Goal: Task Accomplishment & Management: Manage account settings

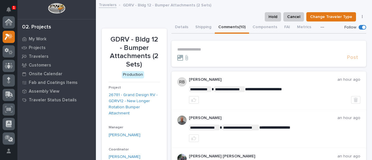
scroll to position [15, 0]
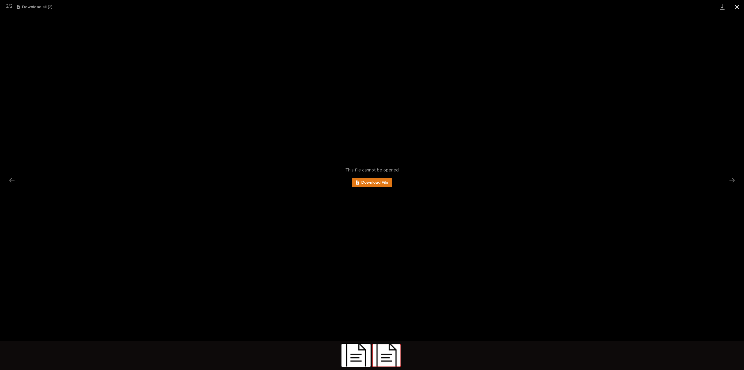
scroll to position [135, 0]
click at [738, 6] on button "Close gallery" at bounding box center [737, 7] width 15 height 14
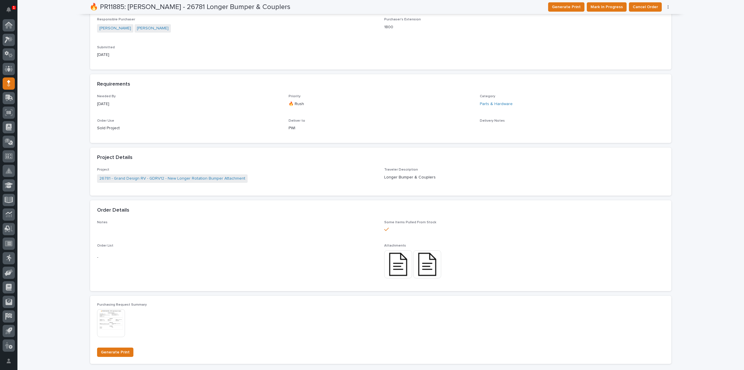
scroll to position [0, 0]
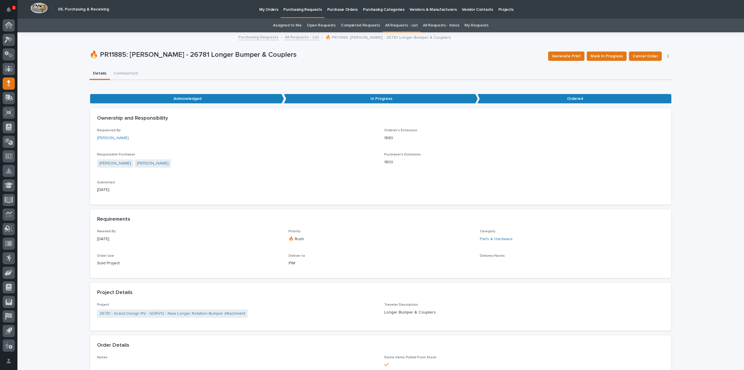
click at [295, 26] on link "Assigned to Me" at bounding box center [287, 26] width 29 height 14
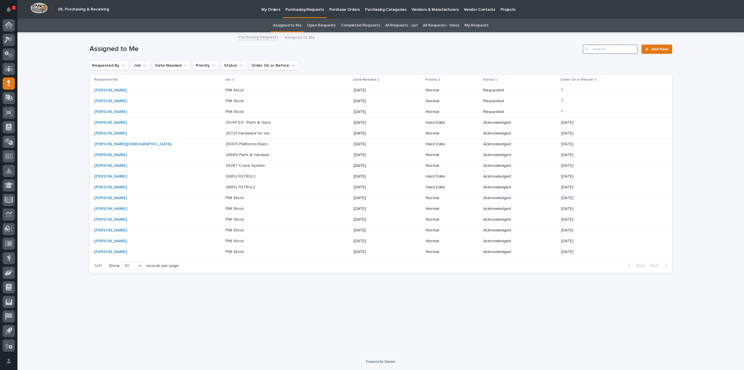
click at [605, 48] on input "Search" at bounding box center [610, 48] width 55 height 9
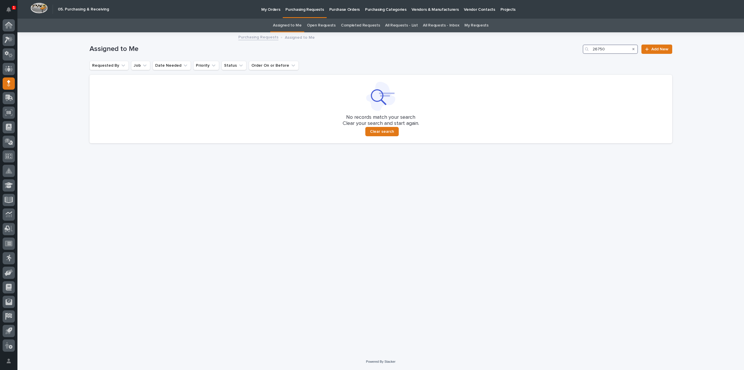
type input "26750"
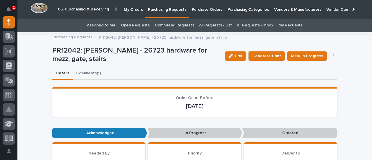
click at [81, 74] on button "Comments (1)" at bounding box center [89, 74] width 32 height 12
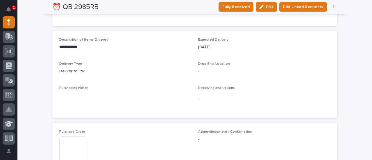
scroll to position [291, 0]
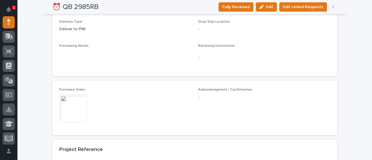
click at [79, 115] on img at bounding box center [73, 109] width 28 height 28
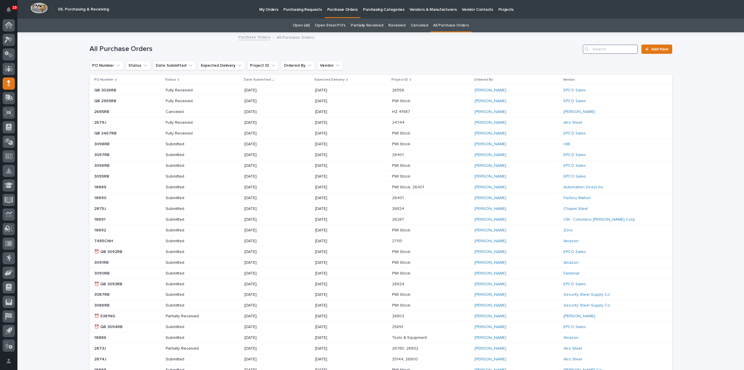
click at [607, 49] on input "Search" at bounding box center [610, 48] width 55 height 9
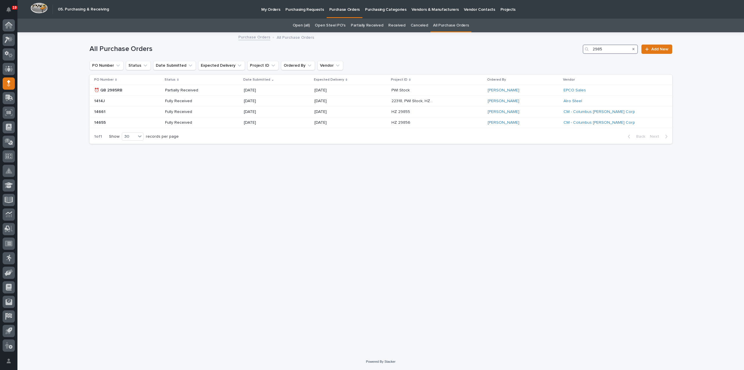
drag, startPoint x: 613, startPoint y: 50, endPoint x: 585, endPoint y: 53, distance: 28.4
click at [585, 53] on div "2985" at bounding box center [610, 48] width 55 height 9
type input "rein"
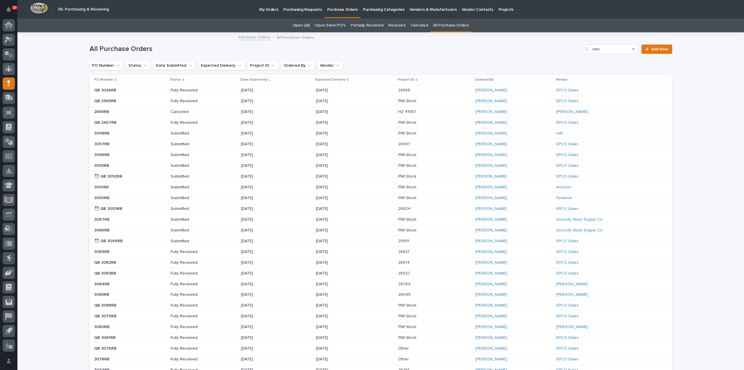
click at [174, 175] on p "Submitted" at bounding box center [192, 176] width 42 height 5
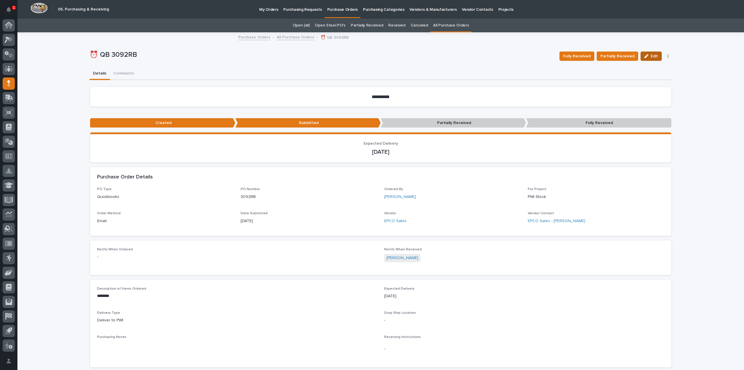
click at [651, 56] on span "Edit" at bounding box center [654, 56] width 7 height 5
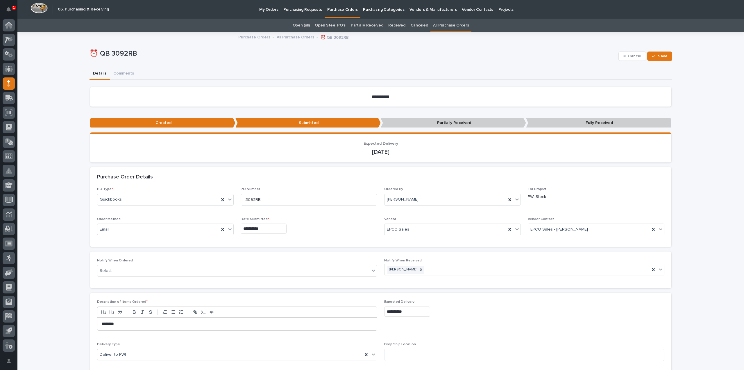
scroll to position [58, 0]
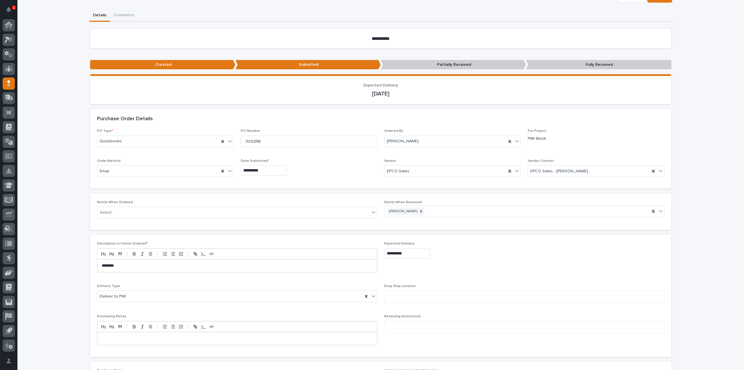
click at [422, 252] on input "**********" at bounding box center [407, 253] width 46 height 10
click at [423, 231] on div "5" at bounding box center [422, 233] width 8 height 8
type input "**********"
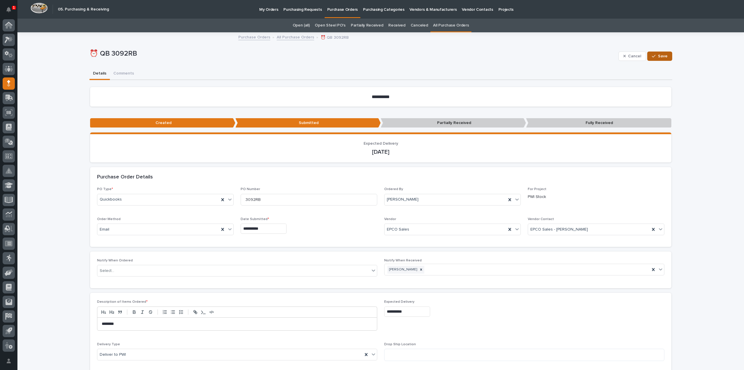
click at [654, 57] on icon "button" at bounding box center [653, 56] width 3 height 4
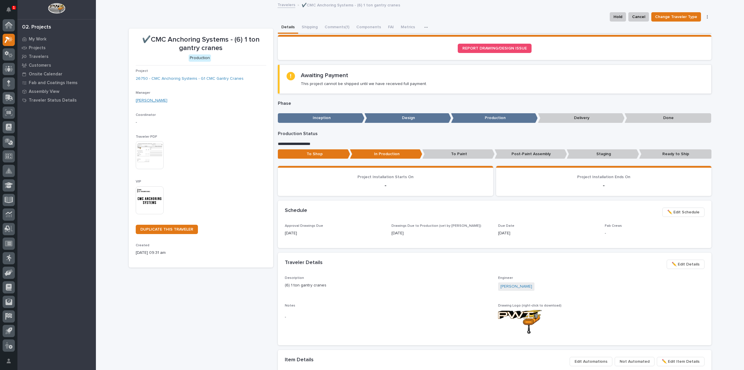
click at [150, 101] on link "[PERSON_NAME]" at bounding box center [152, 100] width 32 height 6
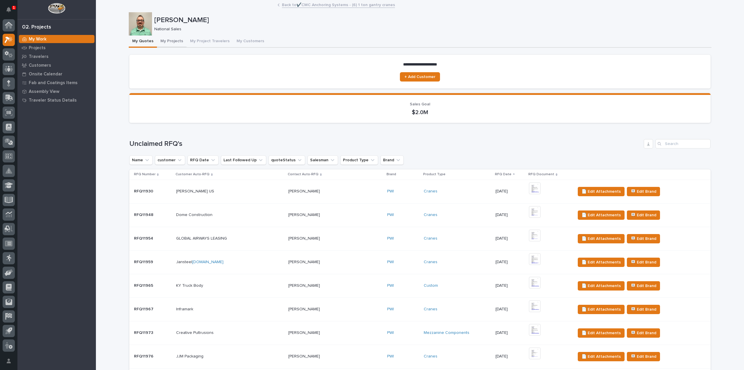
drag, startPoint x: 164, startPoint y: 41, endPoint x: 169, endPoint y: 44, distance: 5.9
click at [164, 41] on button "My Projects" at bounding box center [172, 41] width 30 height 12
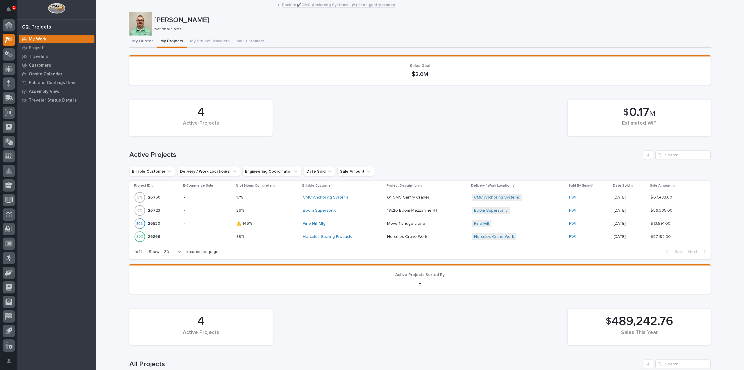
click at [140, 40] on button "My Quotes" at bounding box center [143, 41] width 28 height 12
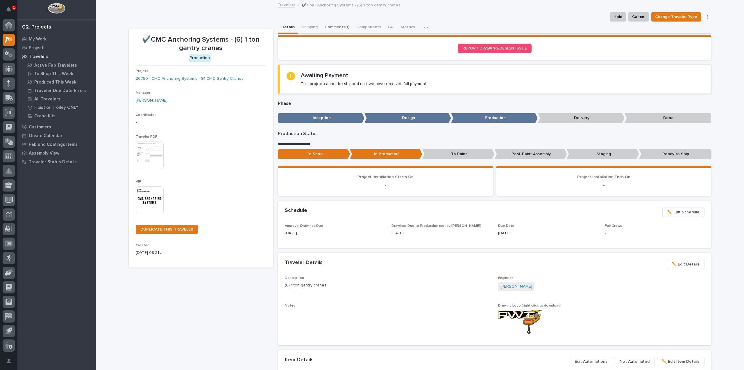
click at [332, 25] on button "Comments (1)" at bounding box center [337, 28] width 32 height 12
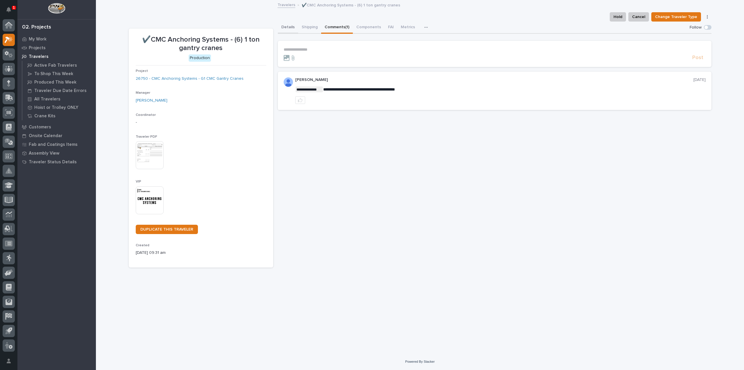
click at [288, 27] on button "Details" at bounding box center [288, 28] width 20 height 12
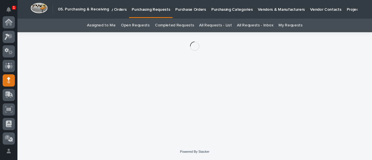
scroll to position [58, 0]
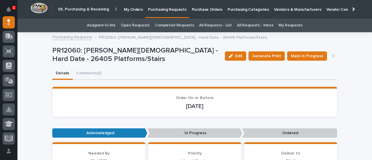
click at [78, 74] on button "Comments (2)" at bounding box center [89, 74] width 32 height 12
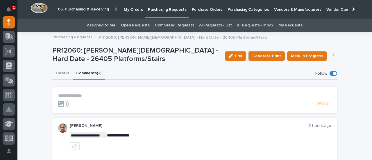
click at [62, 72] on button "Details" at bounding box center [62, 74] width 20 height 12
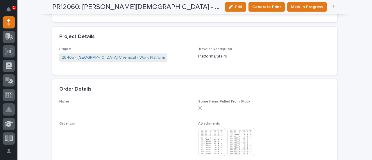
scroll to position [407, 0]
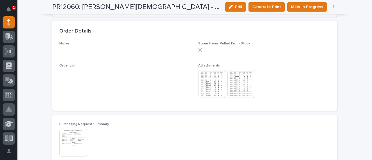
click at [211, 88] on img at bounding box center [212, 84] width 28 height 28
